Goal: Check status: Check status

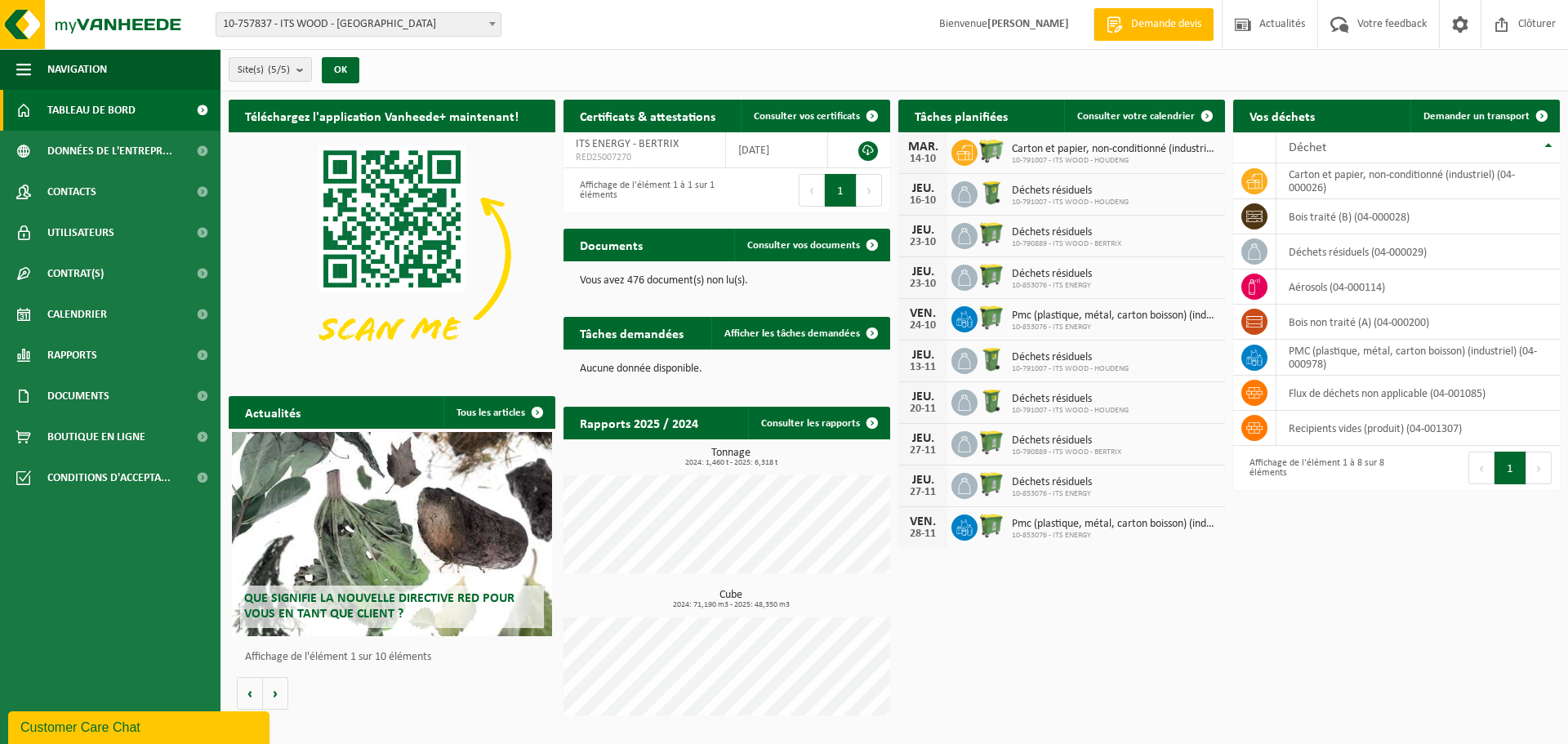
click at [646, 56] on div "Site(s) (5/5) Tout sélectionner Tout désélectionner Sélectionner les actifs ITS…" at bounding box center [894, 70] width 1347 height 42
click at [562, 67] on div "Site(s) (5/5) Tout sélectionner Tout désélectionner Sélectionner les actifs ITS…" at bounding box center [894, 70] width 1347 height 42
click at [416, 27] on span "10-757837 - ITS WOOD - [GEOGRAPHIC_DATA]" at bounding box center [358, 25] width 285 height 23
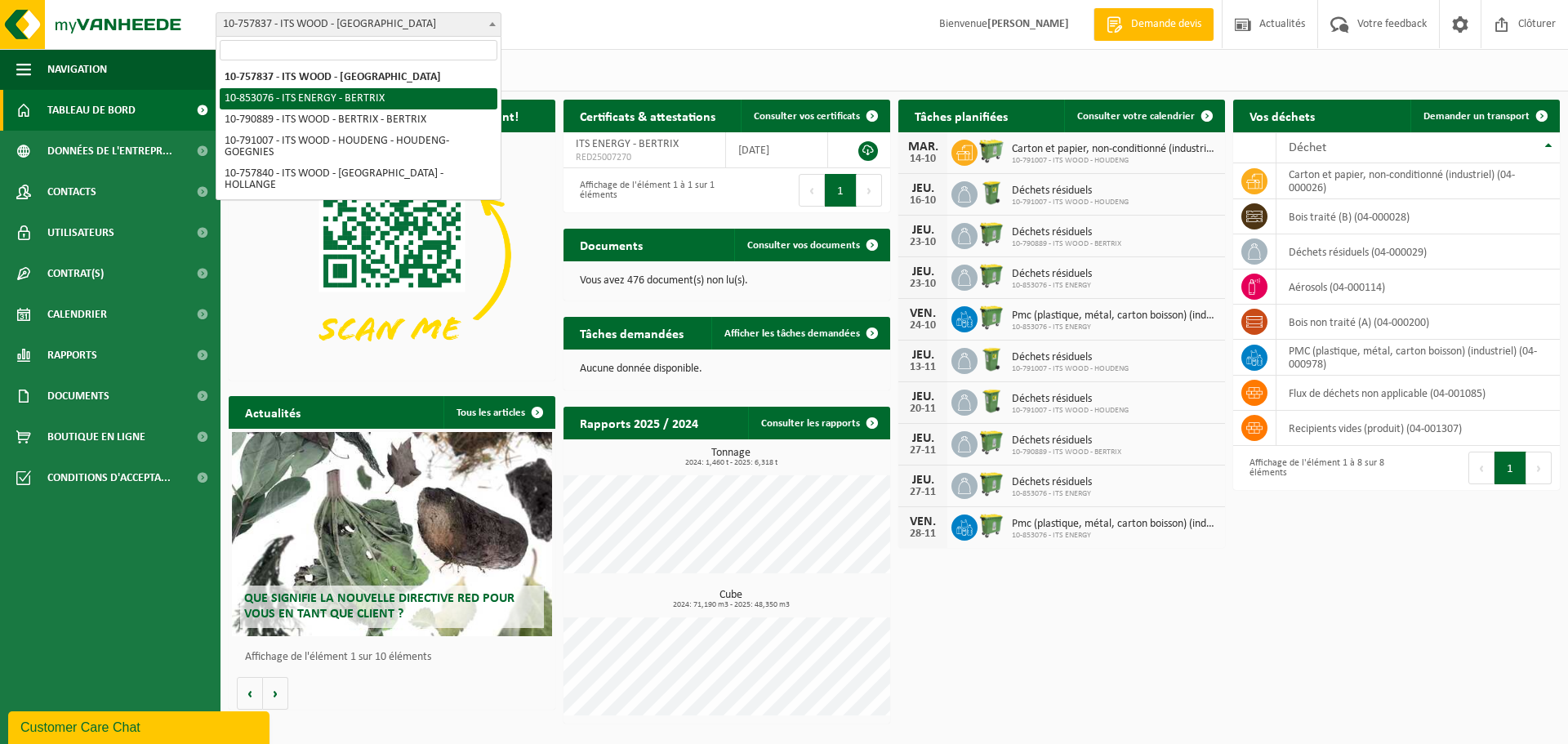
select select "98161"
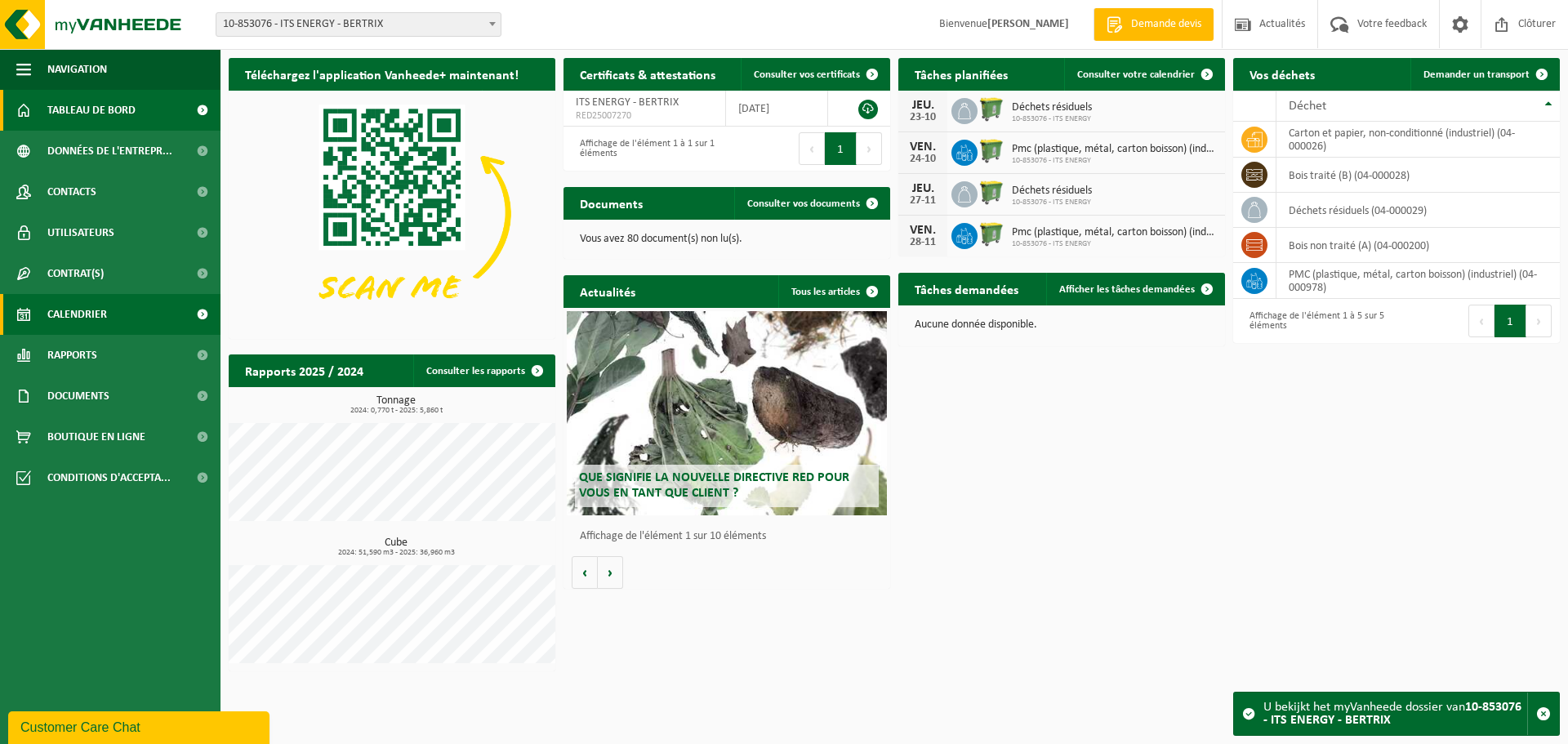
click at [123, 312] on link "Calendrier" at bounding box center [110, 314] width 221 height 41
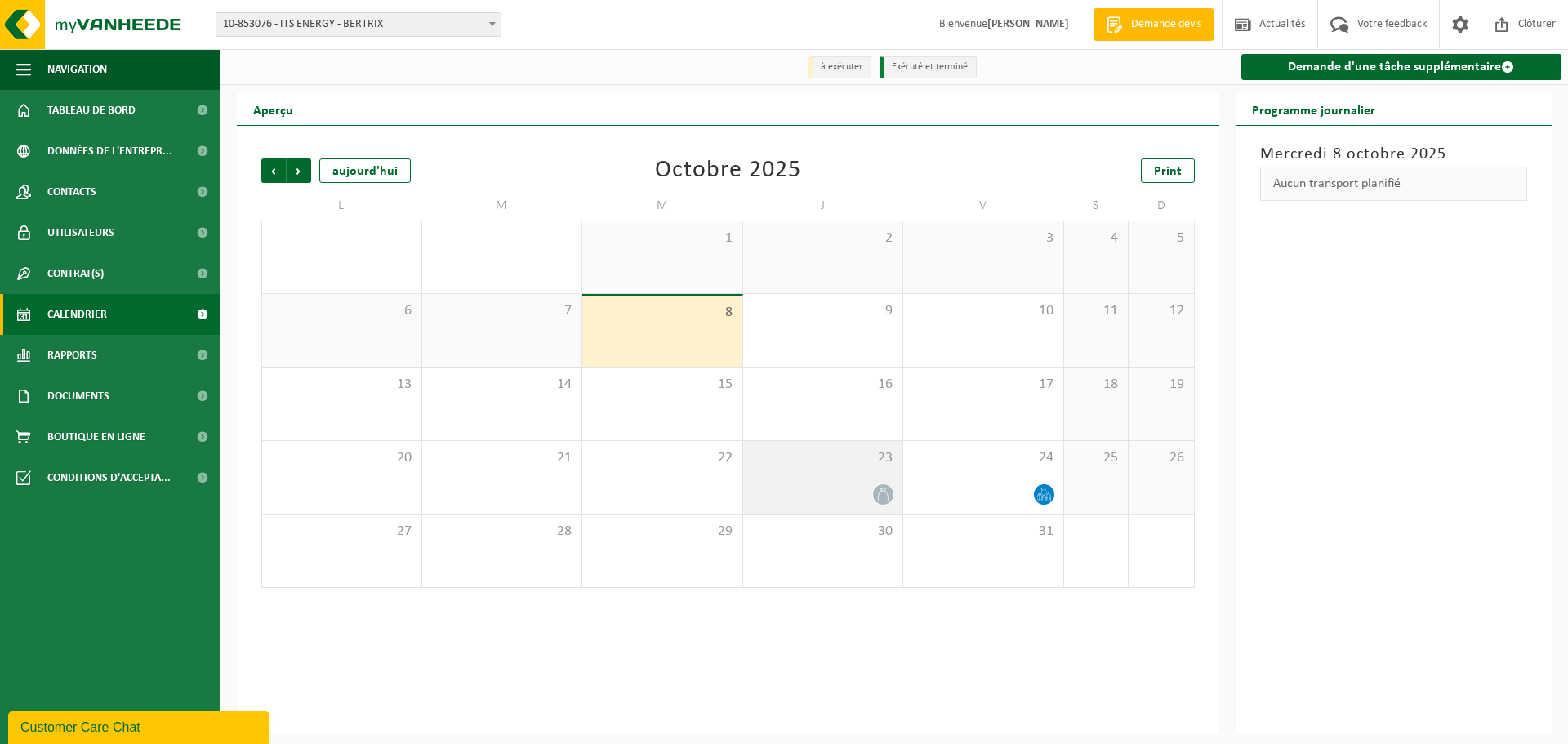
click at [836, 466] on span "23" at bounding box center [823, 458] width 144 height 18
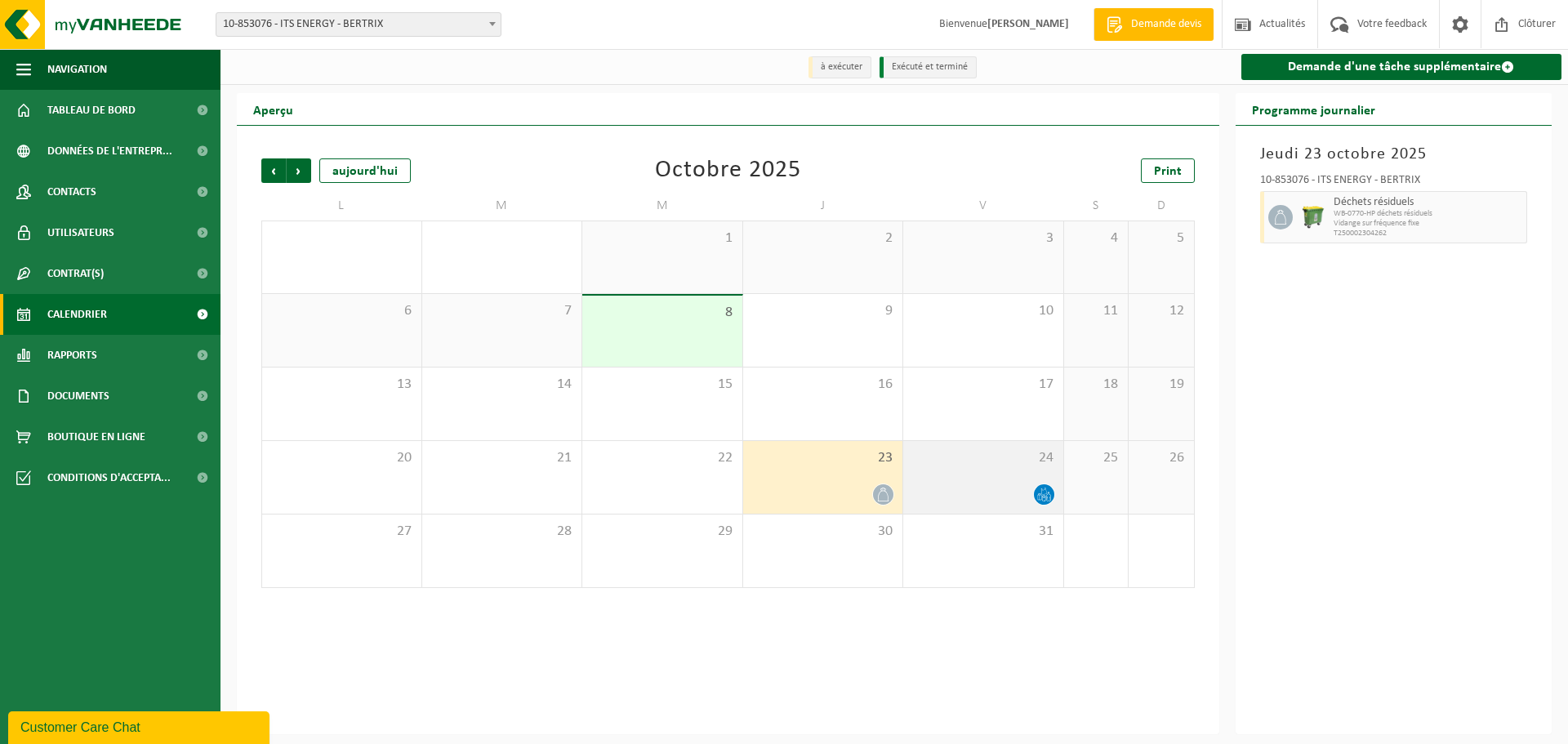
click at [1012, 479] on div "24" at bounding box center [983, 477] width 160 height 73
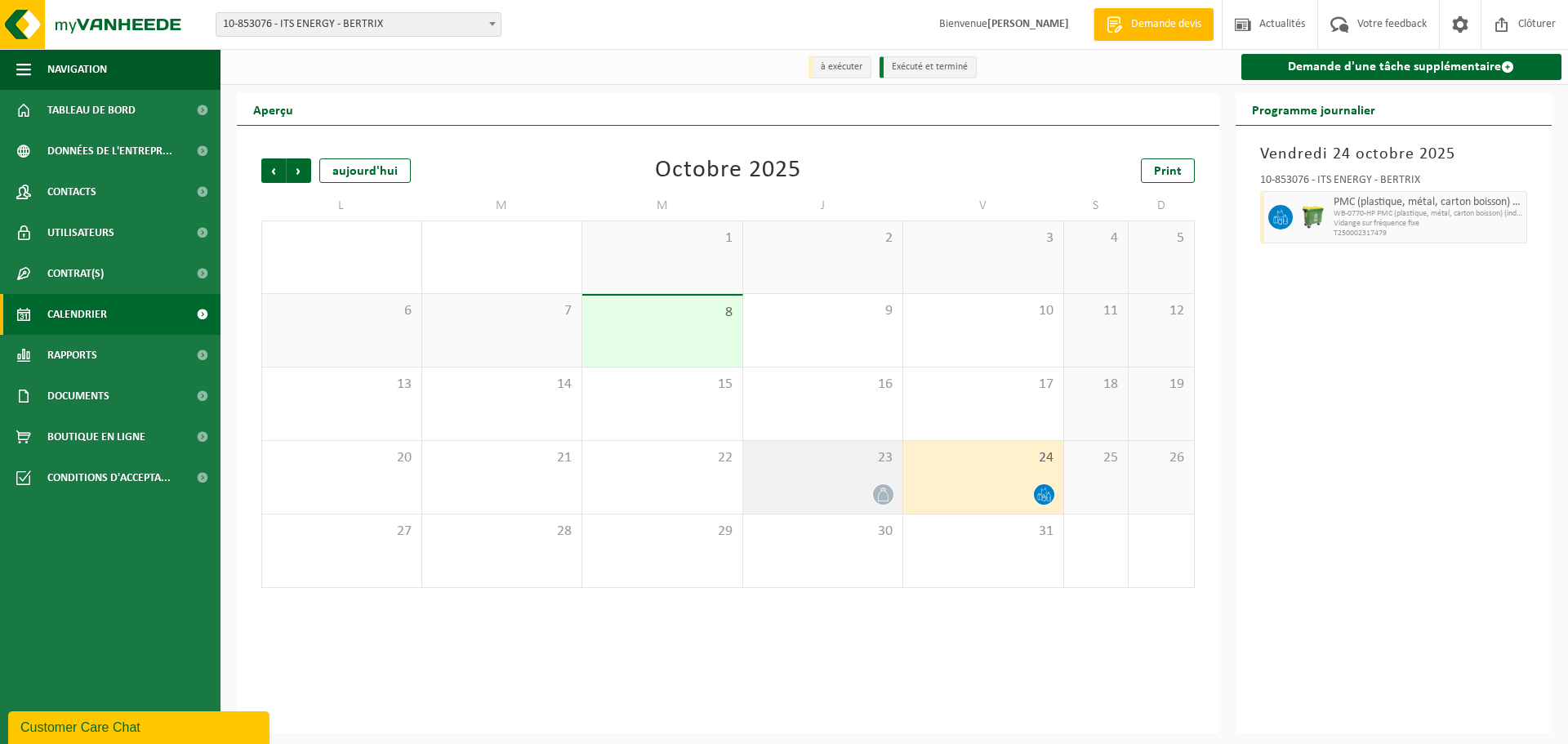
click at [855, 479] on div "23" at bounding box center [823, 477] width 160 height 73
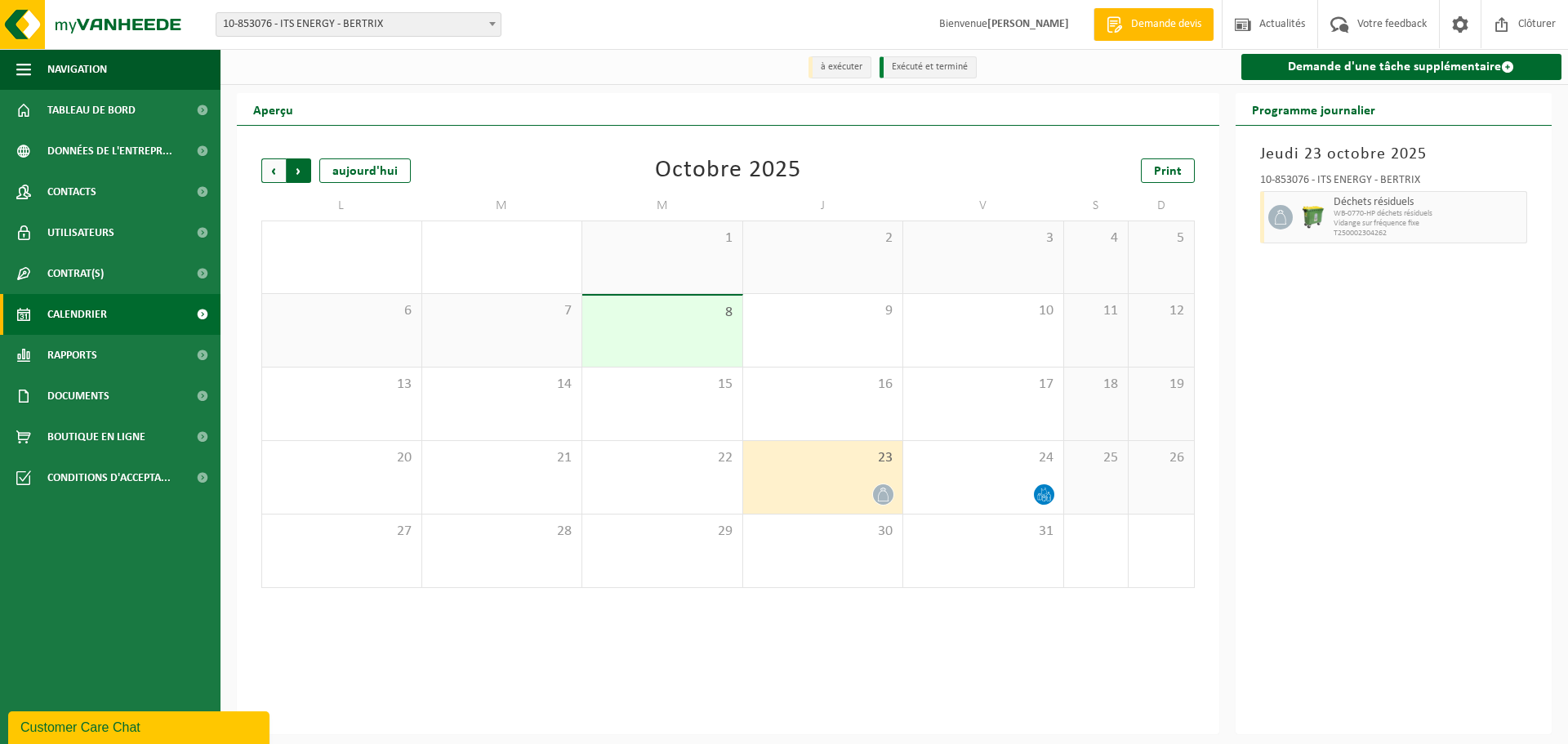
click at [278, 173] on span "Précédent" at bounding box center [274, 171] width 25 height 25
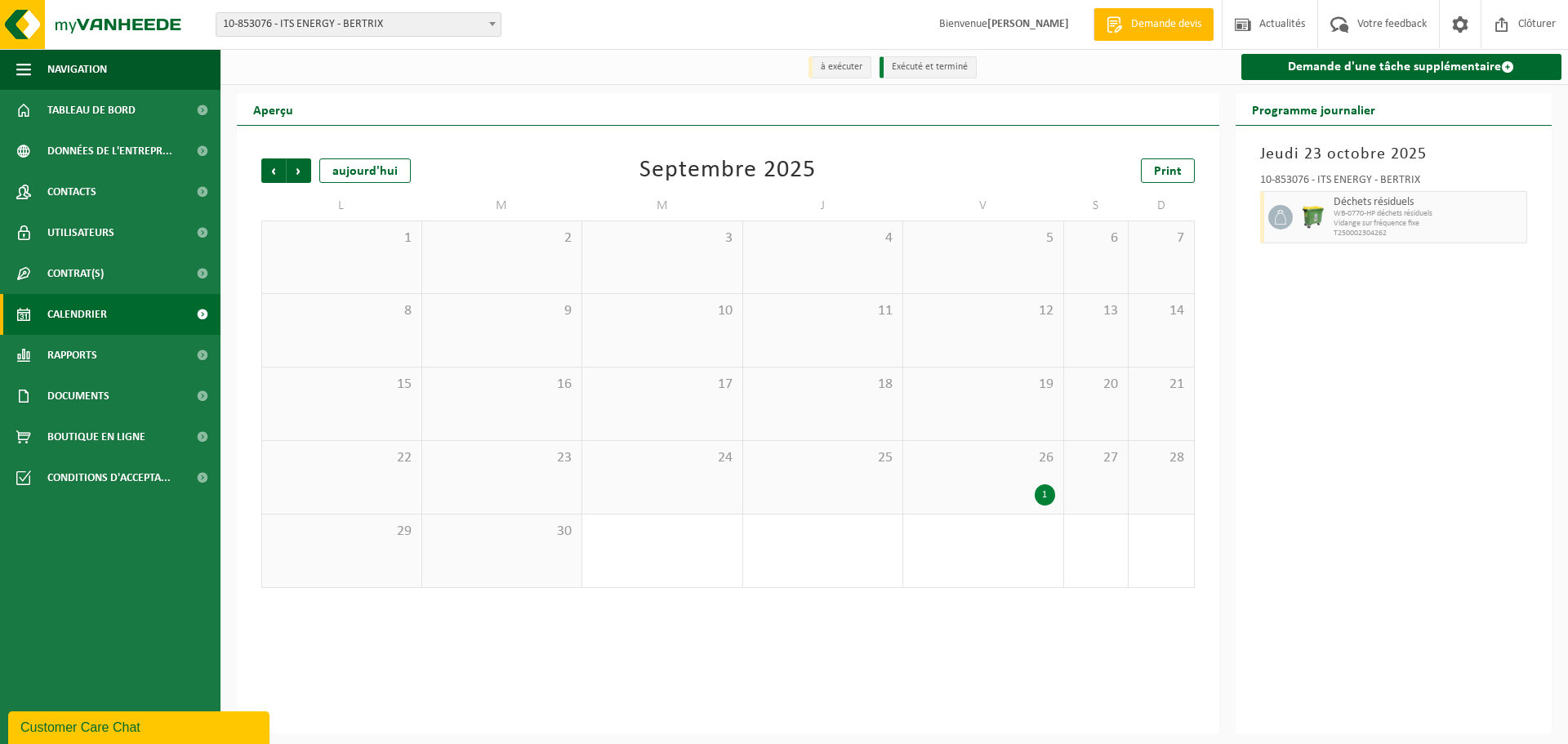
click at [881, 485] on div "25" at bounding box center [823, 477] width 160 height 73
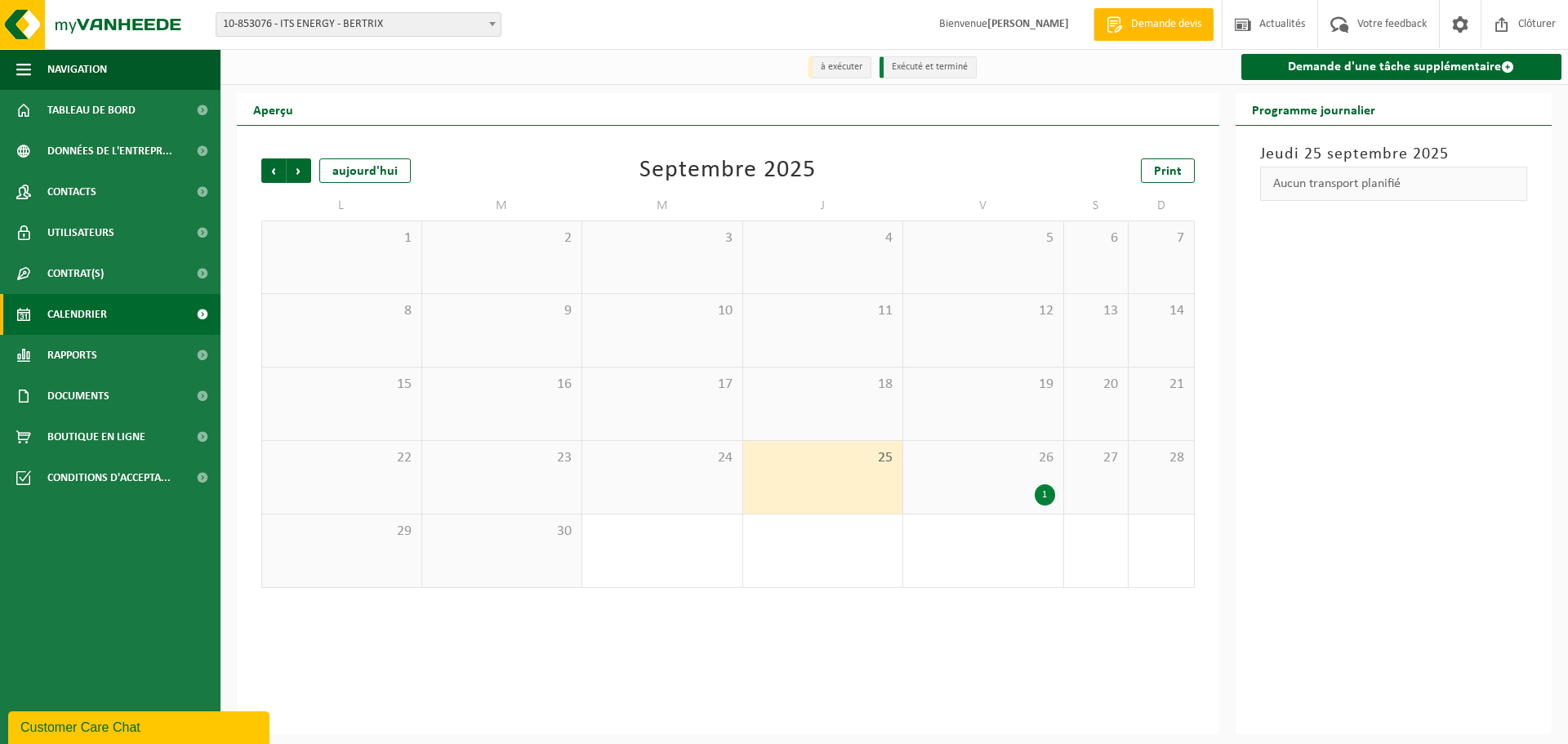
click at [995, 474] on div "26 1" at bounding box center [983, 477] width 160 height 73
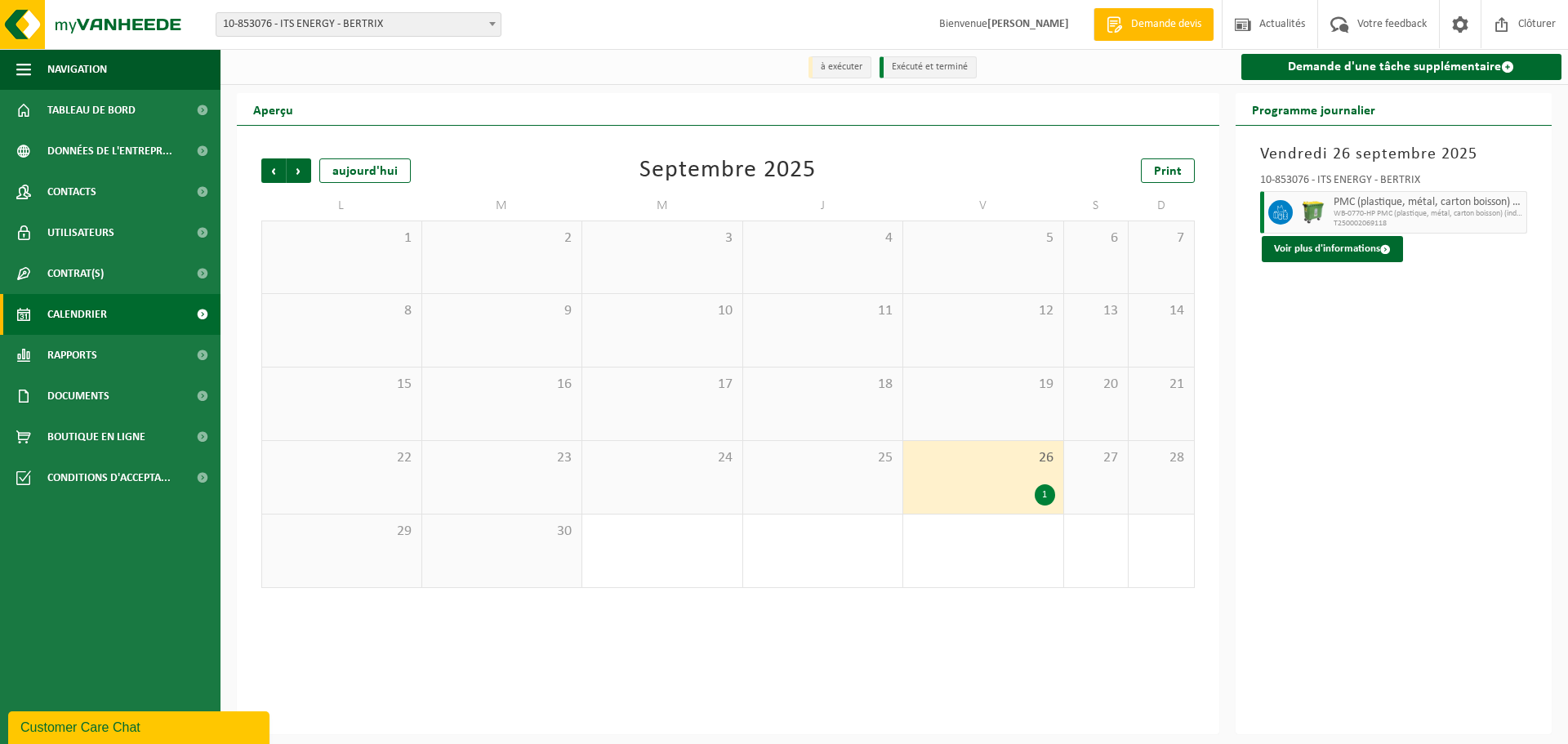
click at [959, 489] on div "1" at bounding box center [982, 495] width 144 height 22
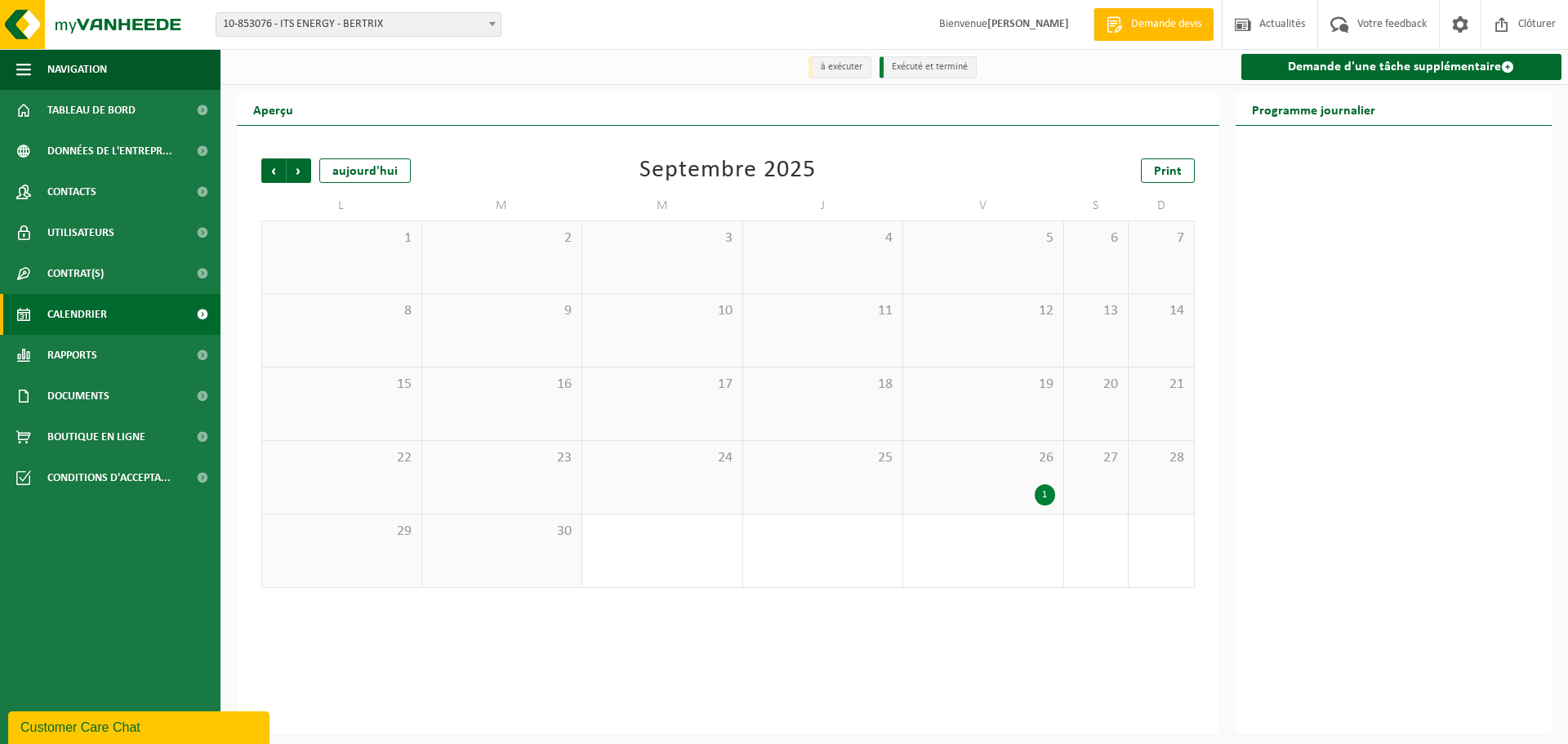
click at [792, 470] on div "25" at bounding box center [823, 477] width 160 height 73
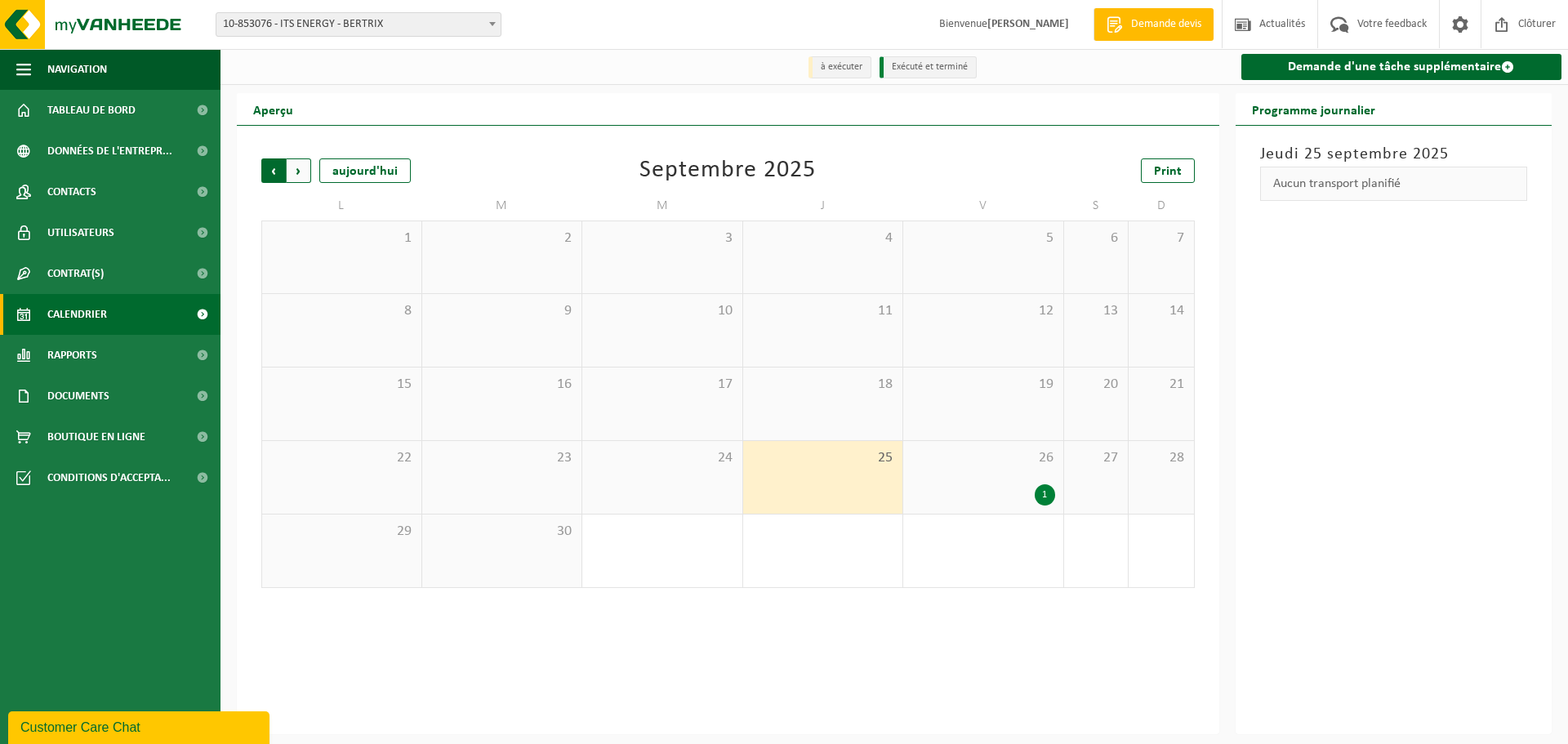
click at [301, 172] on span "Suivant" at bounding box center [299, 171] width 25 height 25
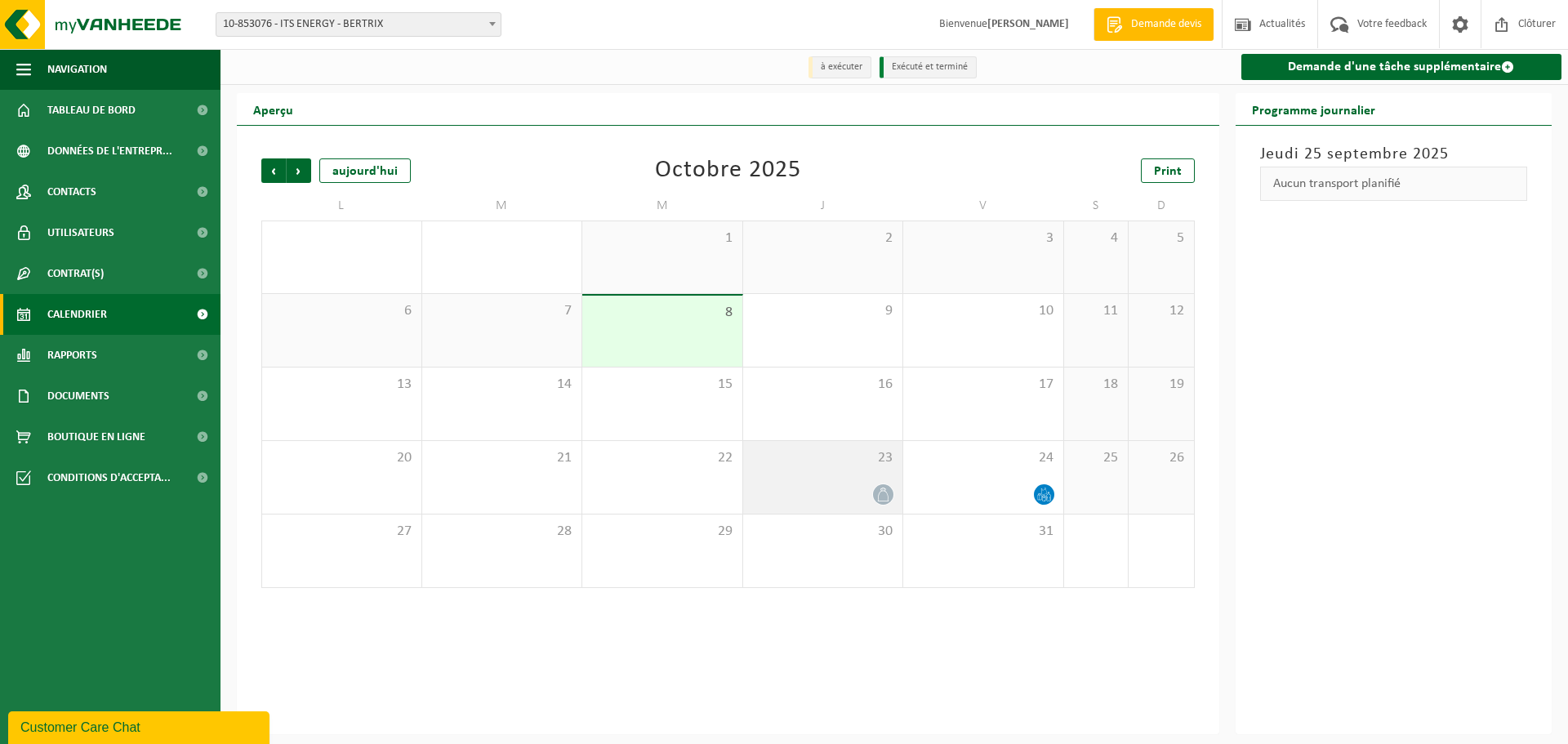
click at [831, 466] on span "23" at bounding box center [823, 458] width 144 height 18
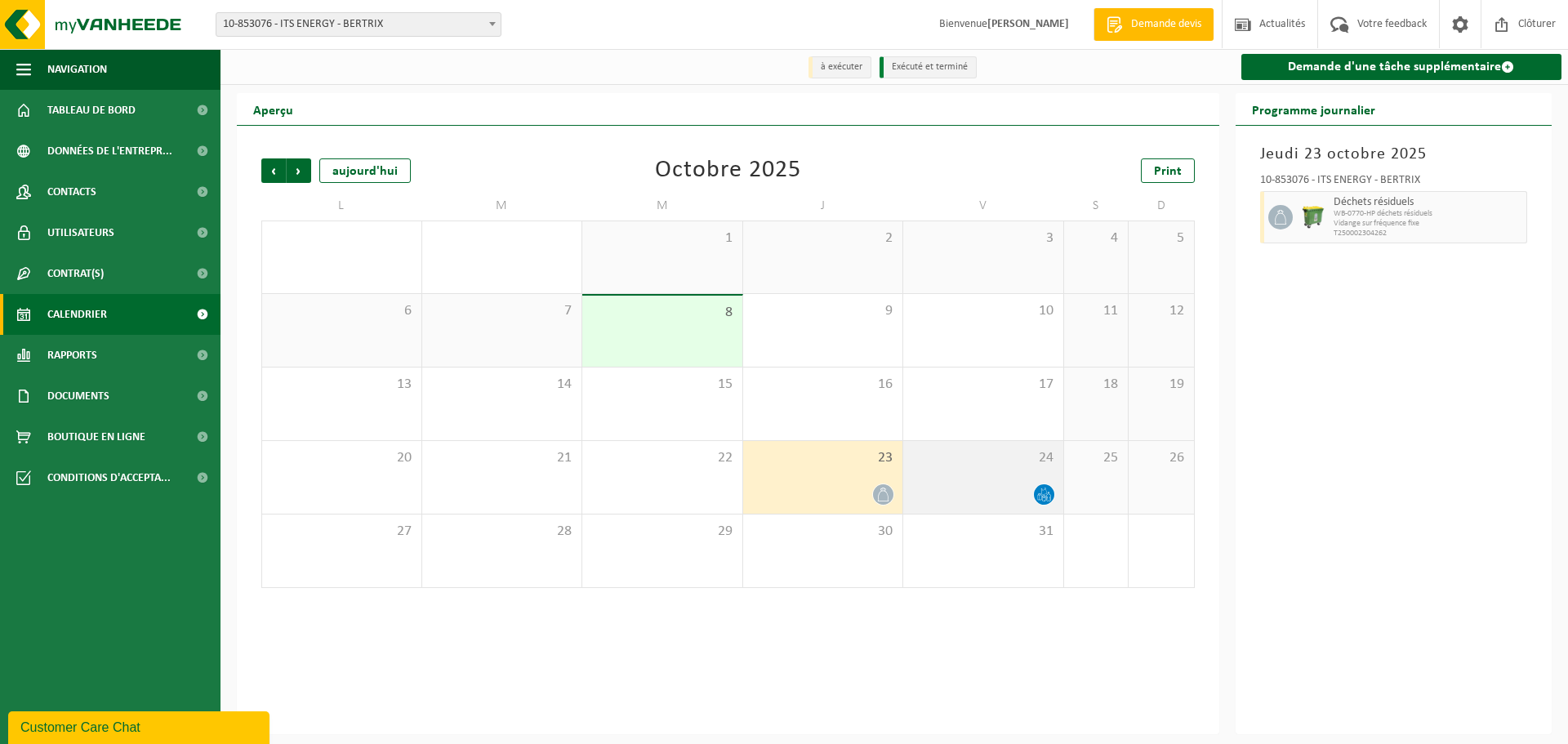
click at [980, 461] on span "24" at bounding box center [982, 458] width 144 height 18
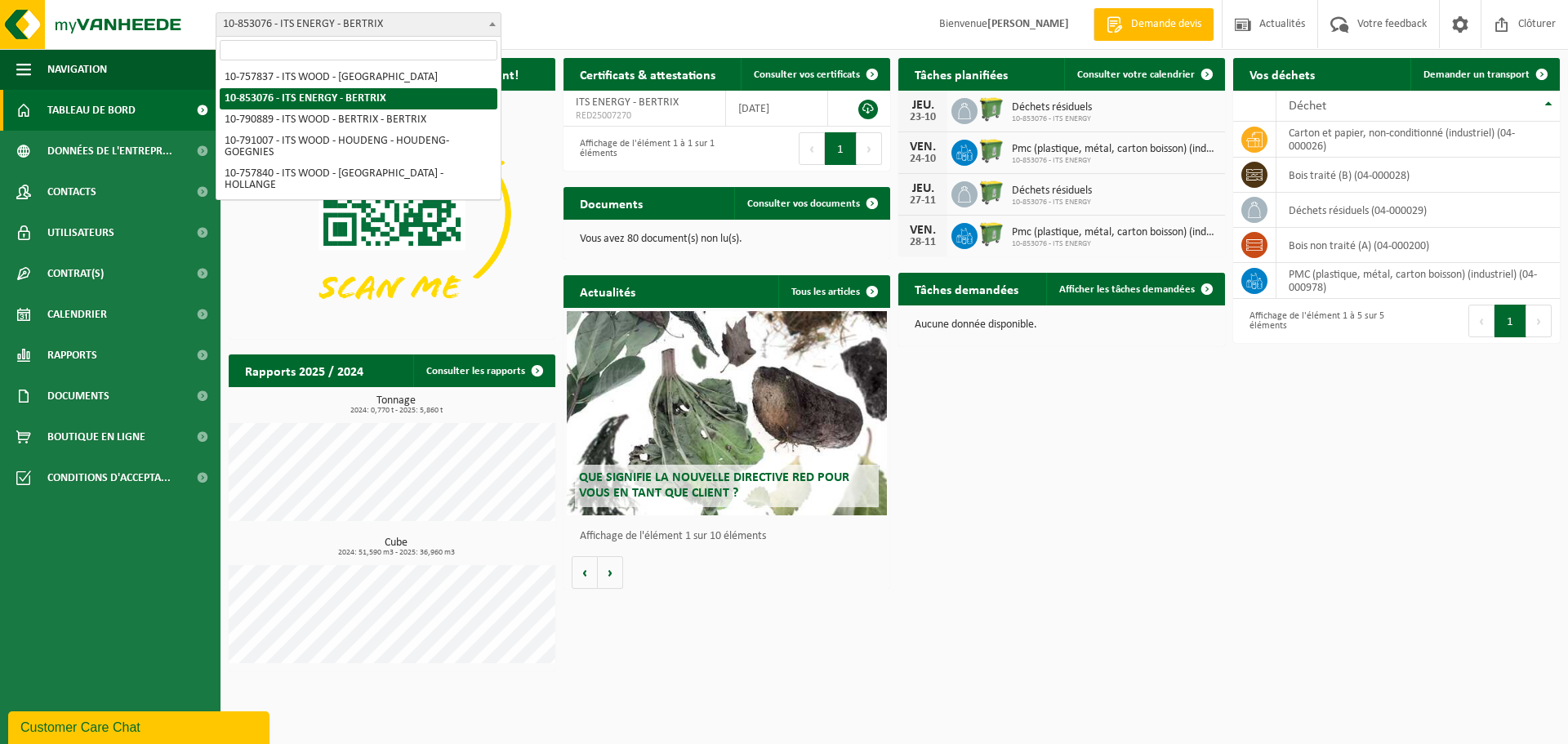
click at [319, 16] on span "10-853076 - ITS ENERGY - BERTRIX" at bounding box center [358, 25] width 285 height 23
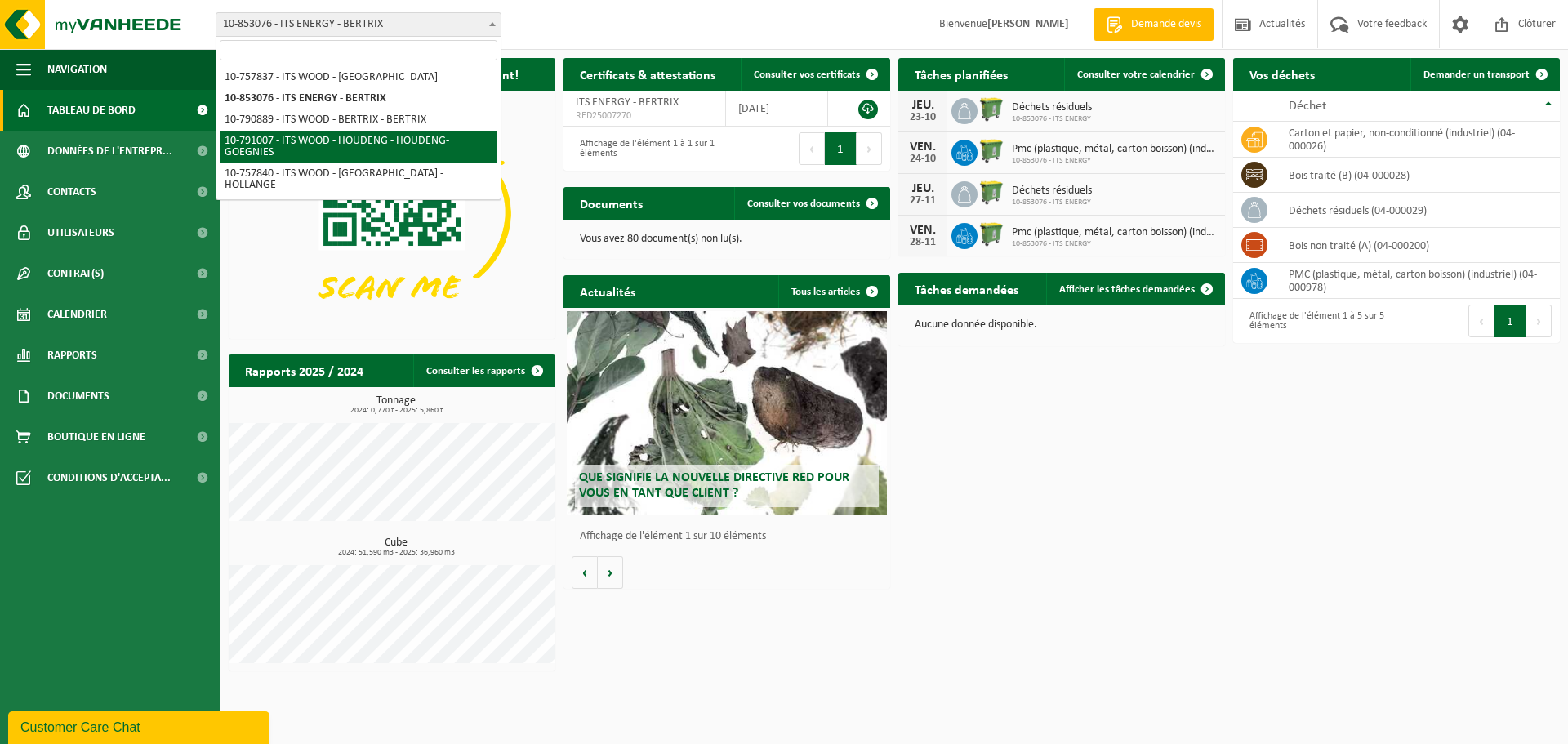
select select "30138"
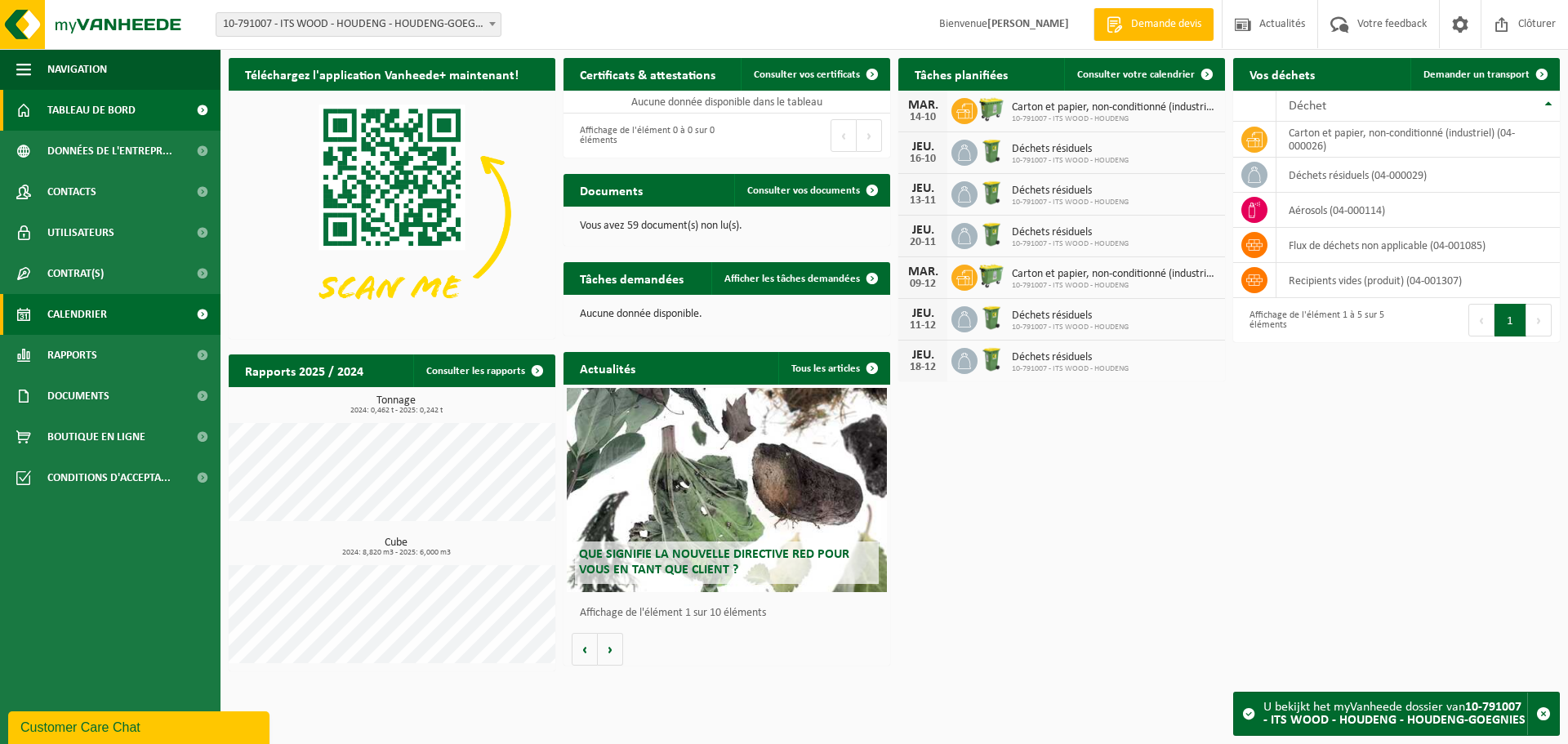
click at [95, 303] on span "Calendrier" at bounding box center [77, 314] width 60 height 41
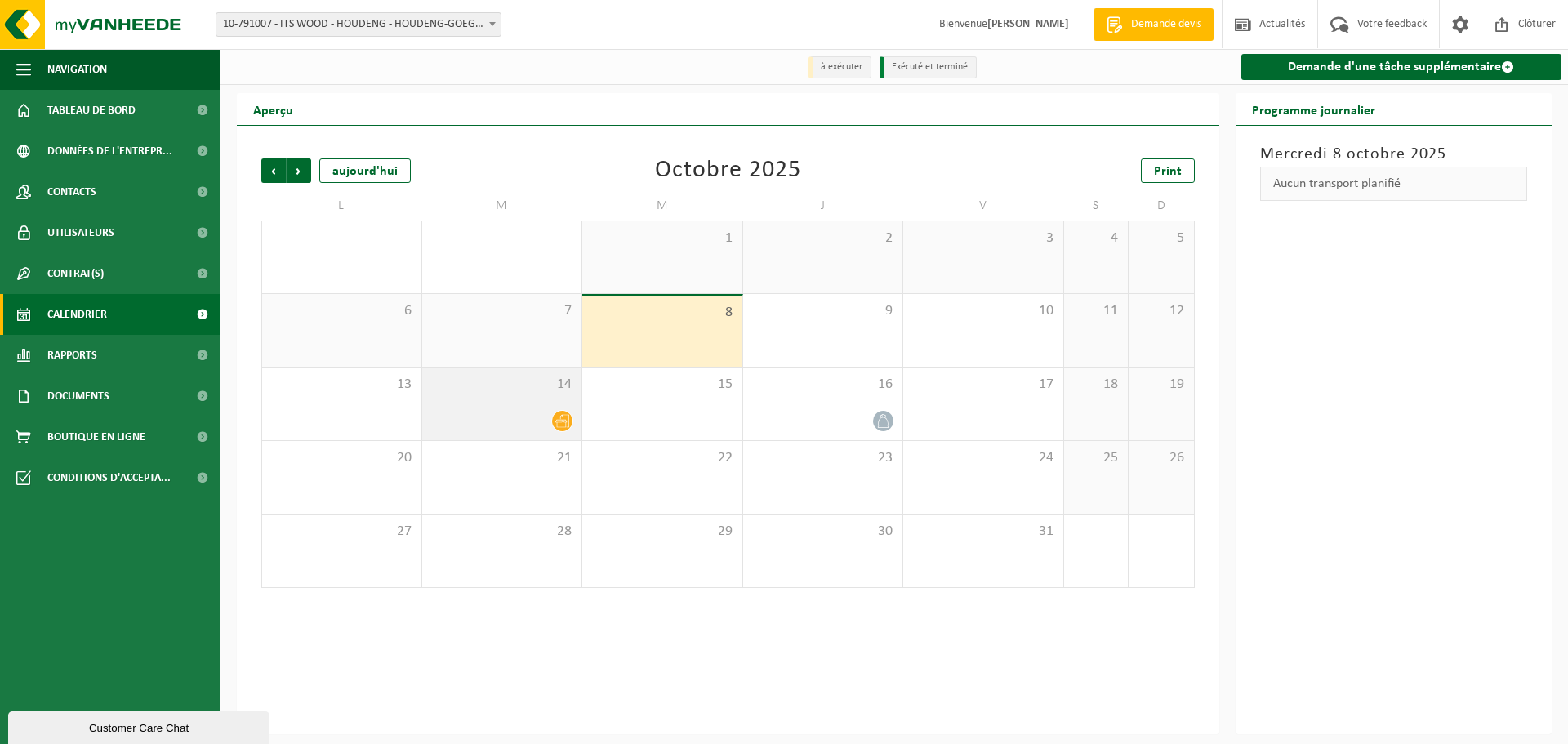
click at [530, 409] on div "14" at bounding box center [502, 404] width 160 height 73
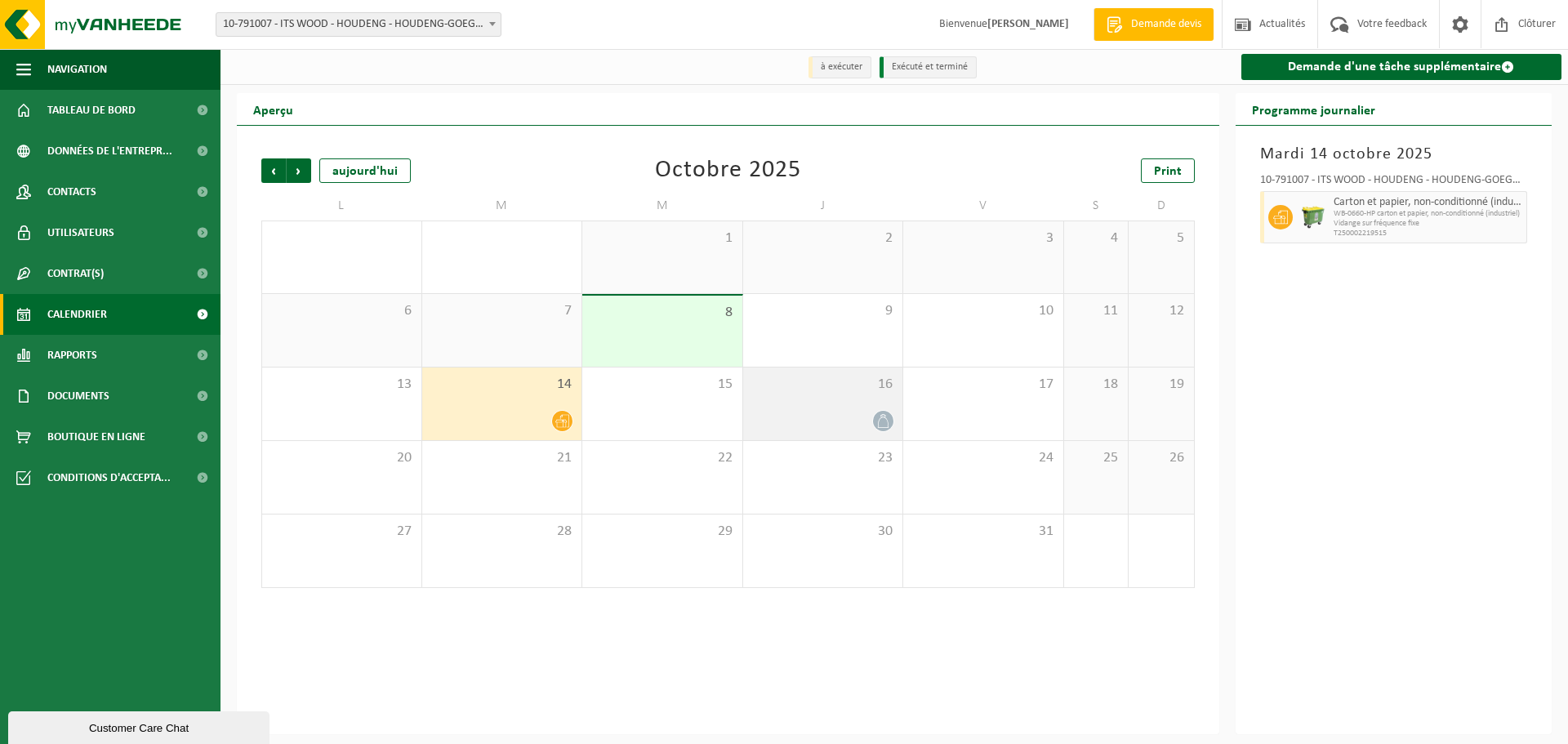
click at [831, 414] on div at bounding box center [823, 421] width 144 height 22
